Goal: Information Seeking & Learning: Learn about a topic

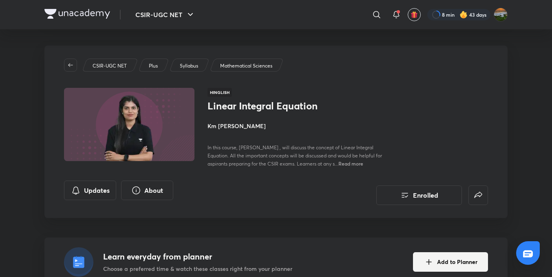
scroll to position [722, 0]
